Goal: Check status: Check status

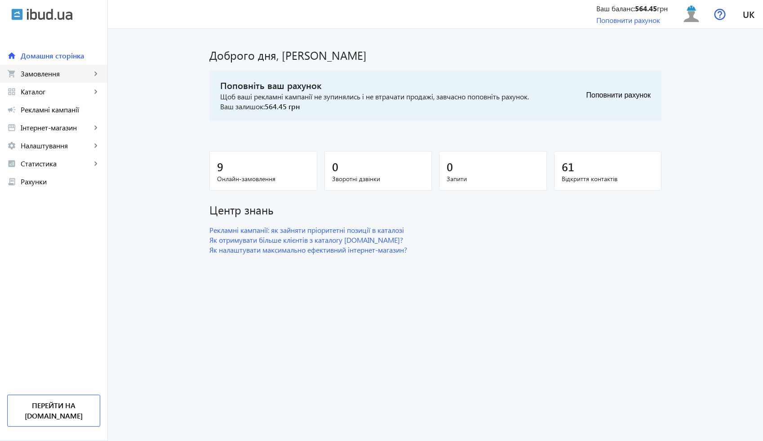
click at [41, 70] on span "Замовлення" at bounding box center [56, 73] width 71 height 9
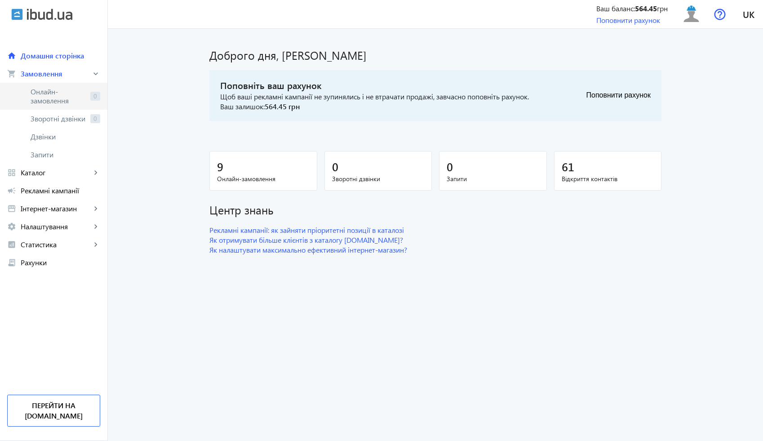
click at [57, 91] on span "Онлайн-замовлення" at bounding box center [59, 96] width 56 height 18
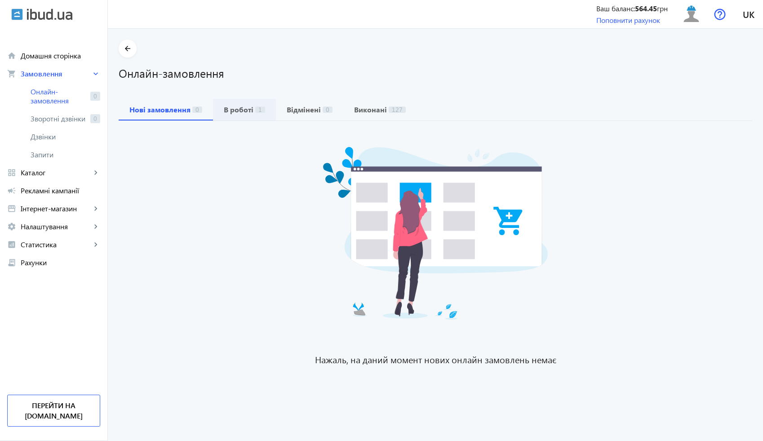
click at [213, 111] on div "В роботі 1" at bounding box center [244, 110] width 63 height 22
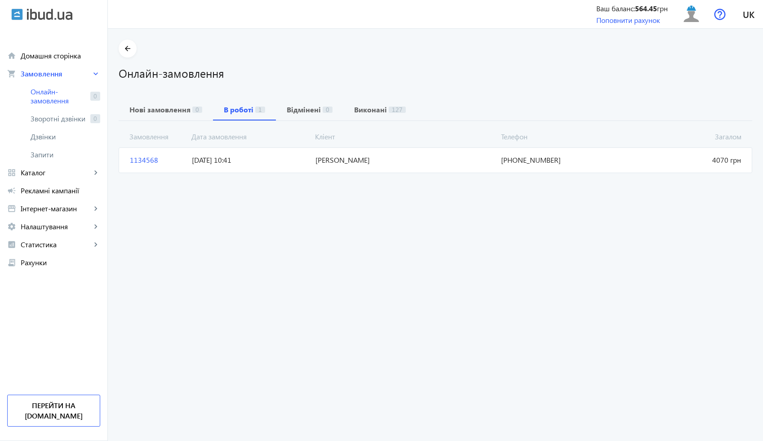
click at [293, 162] on span "[DATE] 10:41" at bounding box center [250, 160] width 124 height 10
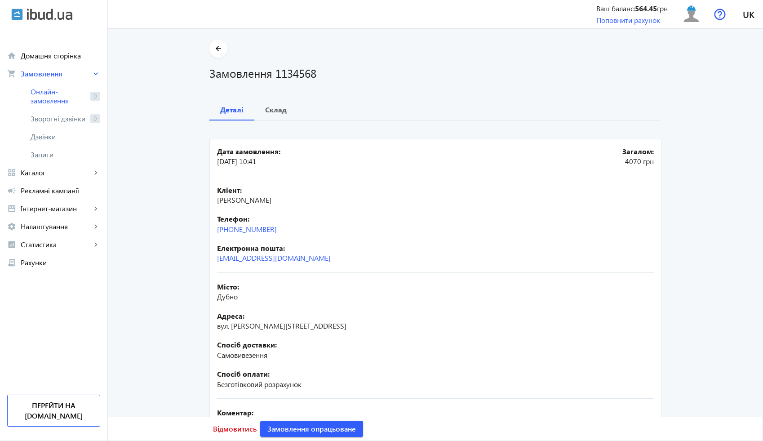
click at [267, 199] on span "[PERSON_NAME]" at bounding box center [244, 199] width 54 height 9
copy span "[PERSON_NAME]"
click at [278, 111] on b "Склад" at bounding box center [276, 109] width 22 height 7
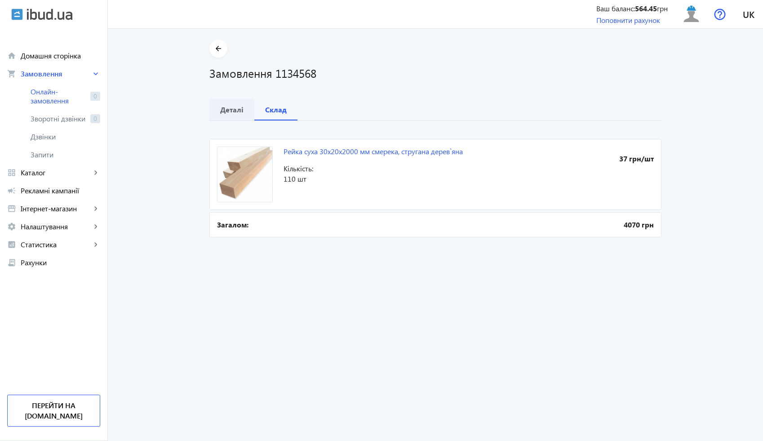
click at [229, 104] on span "Деталі" at bounding box center [231, 110] width 23 height 22
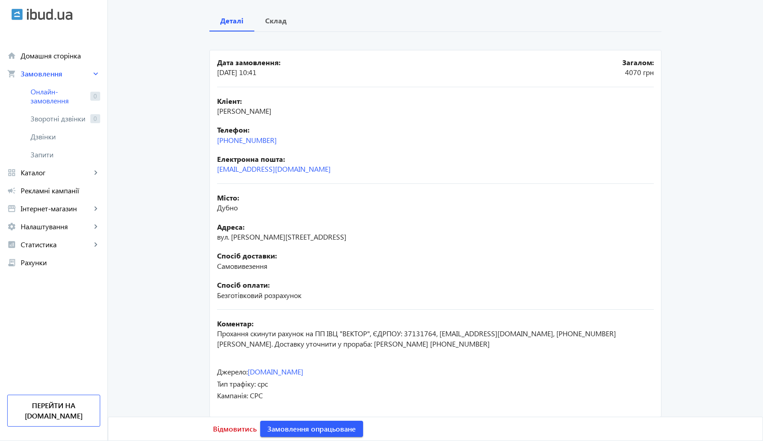
scroll to position [98, 0]
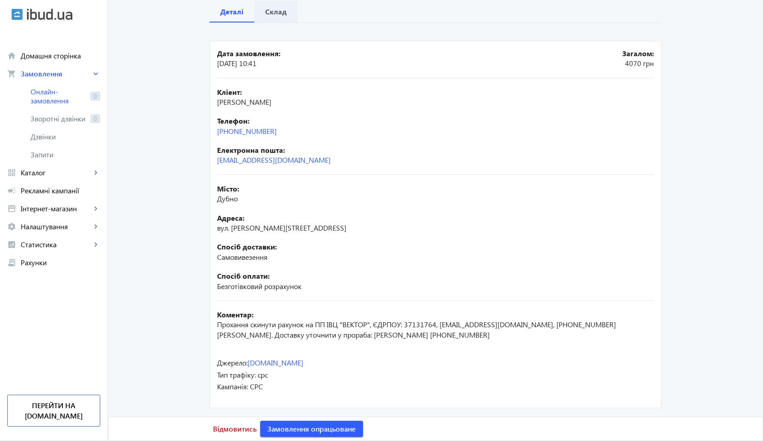
click at [283, 13] on b "Склад" at bounding box center [276, 11] width 22 height 7
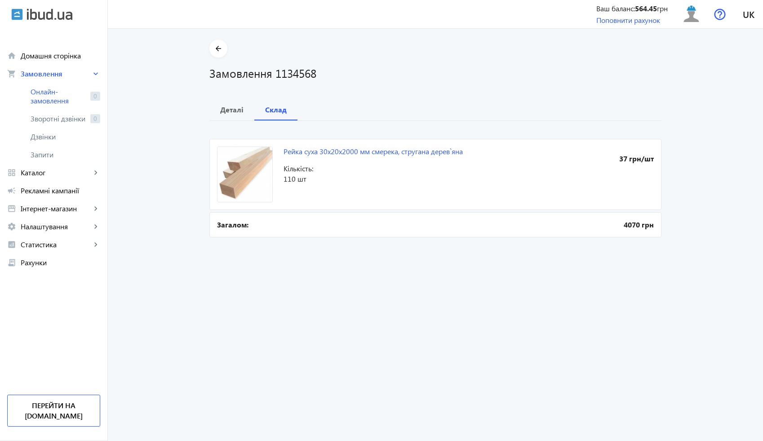
click at [205, 40] on div "arrow_back Замовлення 1134568 Деталі Склад Рейка суха 30x20x2000 мм смерека, ст…" at bounding box center [435, 140] width 473 height 200
click at [209, 43] on span at bounding box center [218, 49] width 18 height 22
